Goal: Find specific page/section: Find specific page/section

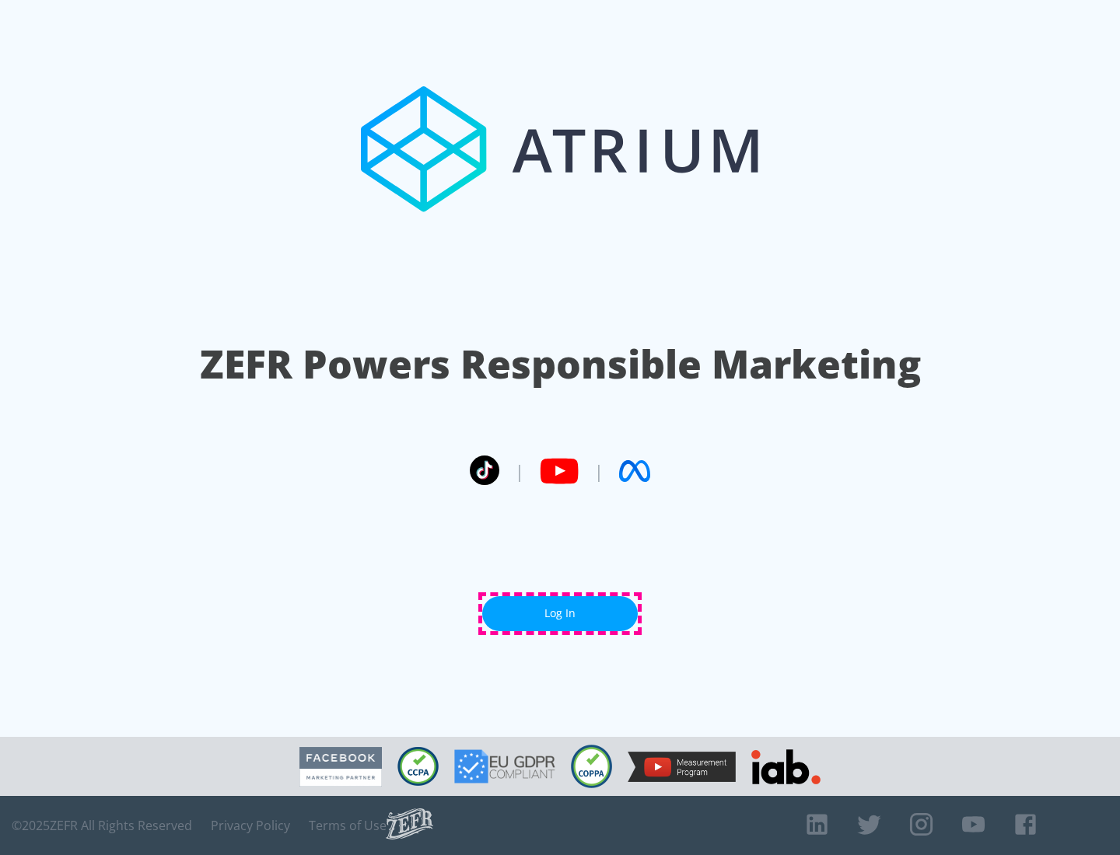
click at [560, 614] on link "Log In" at bounding box center [560, 613] width 156 height 35
